Goal: Information Seeking & Learning: Get advice/opinions

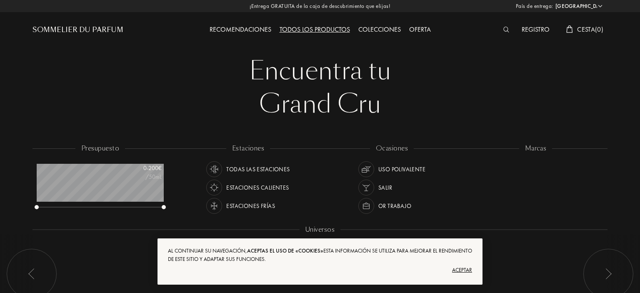
select select "ES"
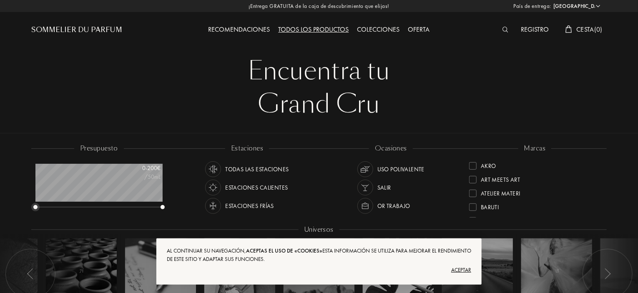
drag, startPoint x: 34, startPoint y: 208, endPoint x: 33, endPoint y: 183, distance: 25.0
click at [33, 183] on div "presupuesto 0 - 200 € /50mL" at bounding box center [103, 181] width 144 height 75
click at [216, 180] on div "Estaciones calientes" at bounding box center [246, 188] width 83 height 16
click at [374, 188] on div "Salir" at bounding box center [374, 188] width 34 height 16
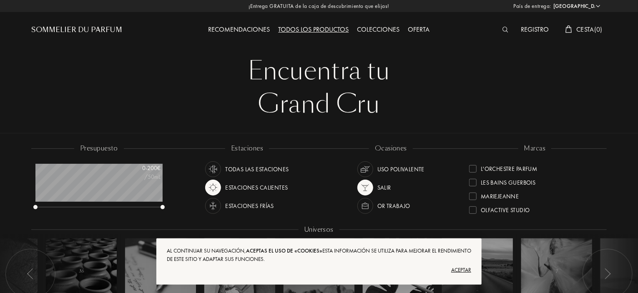
scroll to position [207, 0]
drag, startPoint x: 600, startPoint y: 199, endPoint x: 601, endPoint y: 208, distance: 9.3
click at [601, 208] on div "marcas Akro Art Meets Art Atelier Materi Baruti Binet-Papillon Cépages Parfums …" at bounding box center [535, 181] width 144 height 75
drag, startPoint x: 601, startPoint y: 208, endPoint x: 599, endPoint y: 215, distance: 7.1
click at [599, 215] on div "marcas Akro Art Meets Art Atelier Materi Baruti Binet-Papillon Cépages Parfums …" at bounding box center [535, 181] width 144 height 75
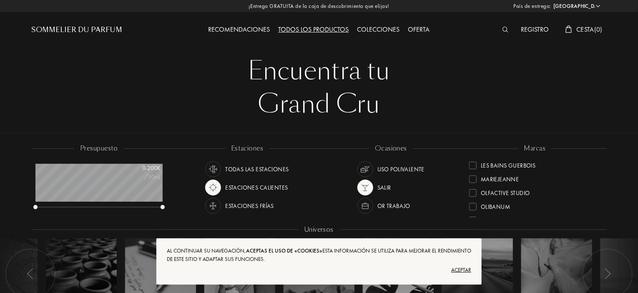
click at [241, 25] on div "Recomendaciones" at bounding box center [239, 30] width 70 height 11
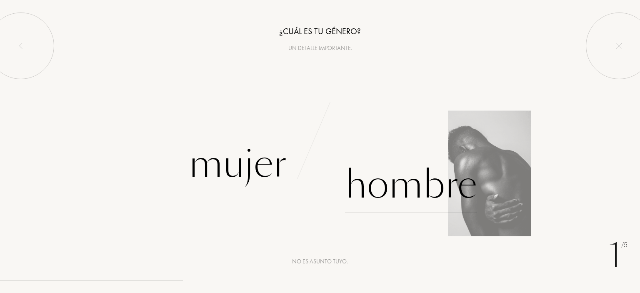
click at [361, 183] on div "Hombre" at bounding box center [411, 185] width 132 height 56
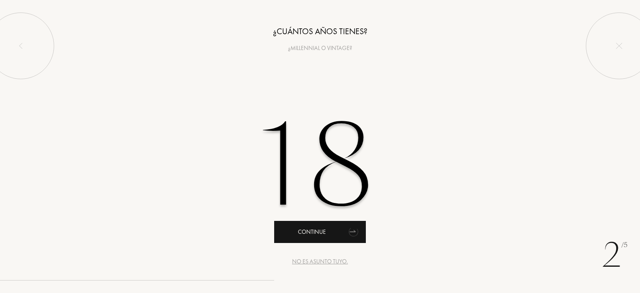
type input "18"
click at [328, 235] on div "Continue" at bounding box center [320, 232] width 92 height 22
